Goal: Use online tool/utility: Utilize a website feature to perform a specific function

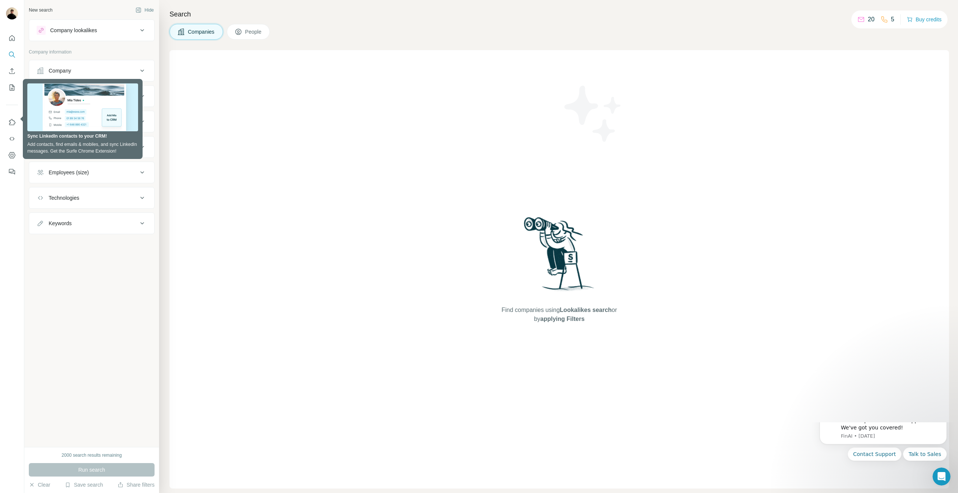
click at [868, 20] on p "20" at bounding box center [871, 19] width 7 height 9
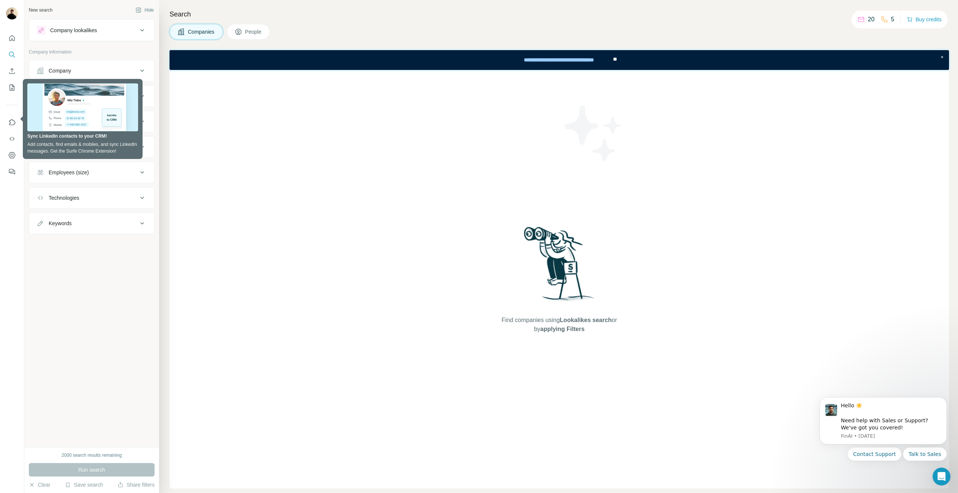
click at [860, 19] on icon at bounding box center [861, 19] width 7 height 7
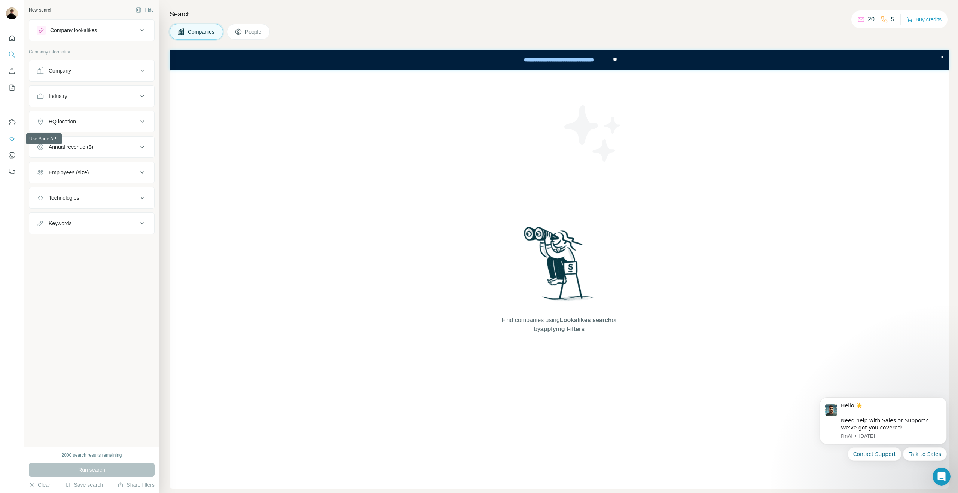
click at [11, 141] on icon "Use Surfe API" at bounding box center [11, 138] width 7 height 7
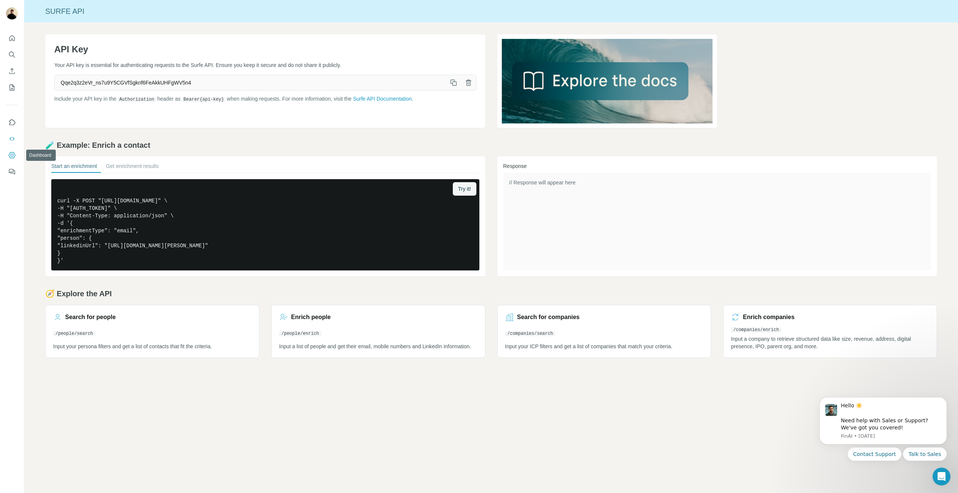
click at [12, 156] on icon "Dashboard" at bounding box center [11, 155] width 3 height 3
click at [147, 169] on button "Get enrichment results" at bounding box center [132, 167] width 53 height 10
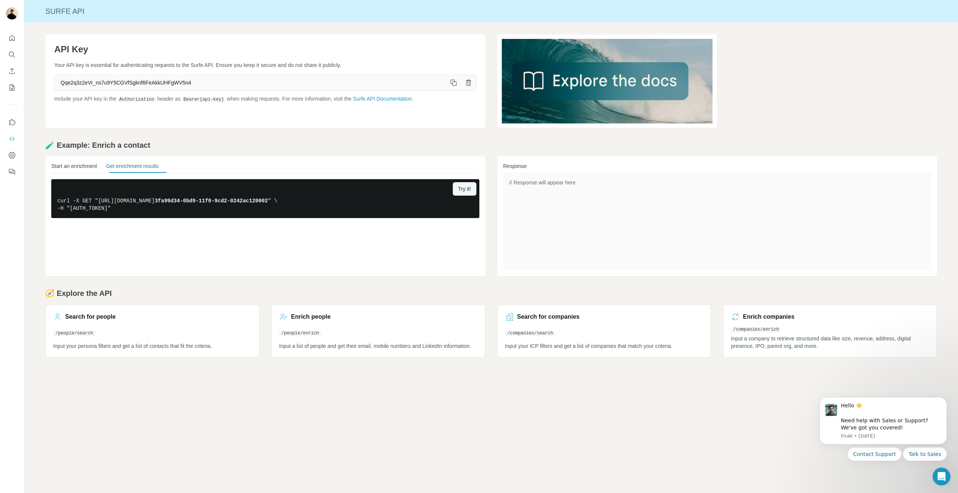
click at [97, 167] on button "Start an enrichment" at bounding box center [74, 167] width 46 height 10
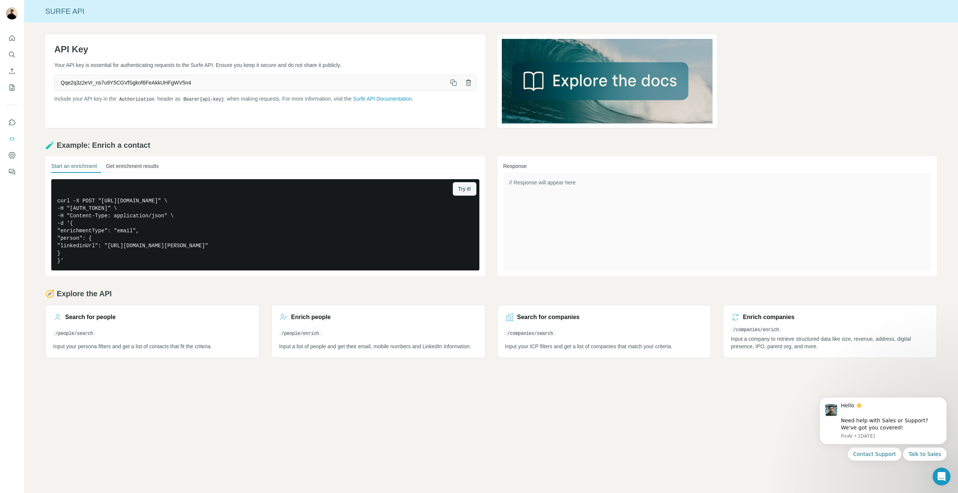
click at [138, 165] on button "Get enrichment results" at bounding box center [132, 167] width 53 height 10
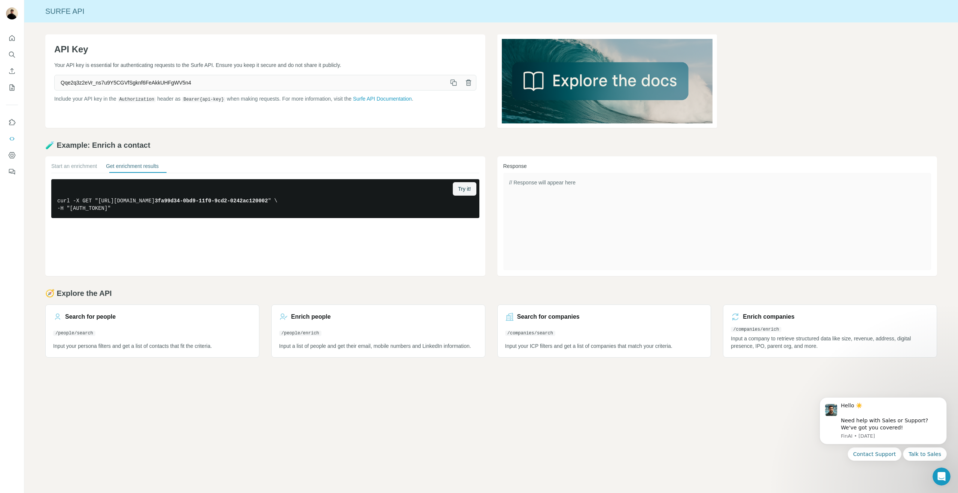
drag, startPoint x: 42, startPoint y: 167, endPoint x: 46, endPoint y: 167, distance: 4.1
click at [42, 167] on div "API Key Your API key is essential for authenticating requests to the Surfe API.…" at bounding box center [491, 195] width 934 height 347
click at [69, 166] on button "Start an enrichment" at bounding box center [74, 167] width 46 height 10
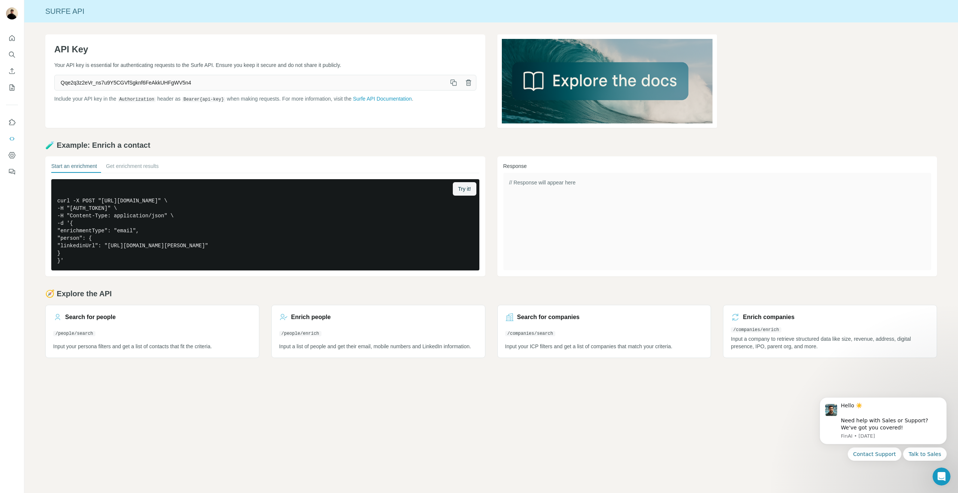
click at [188, 140] on h2 "🧪 Example: Enrich a contact" at bounding box center [491, 145] width 892 height 10
